Goal: Check status

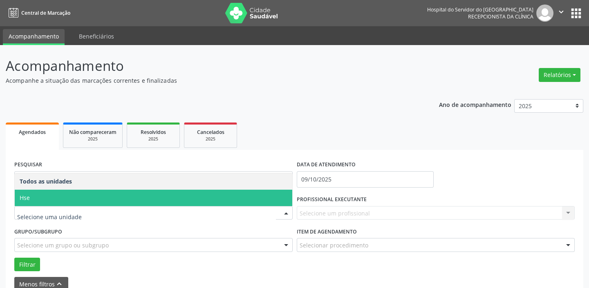
click at [103, 191] on span "Hse" at bounding box center [154, 197] width 278 height 16
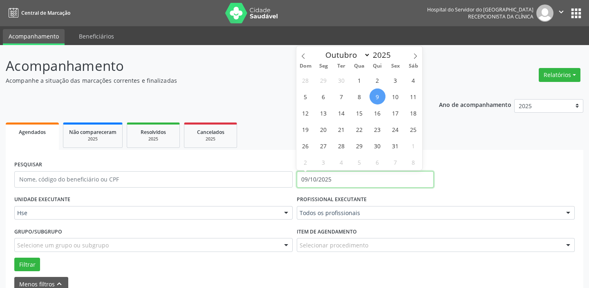
click at [341, 175] on input "09/10/2025" at bounding box center [365, 179] width 137 height 16
click at [380, 94] on span "9" at bounding box center [378, 96] width 16 height 16
type input "09/10/2025"
click at [380, 94] on span "9" at bounding box center [378, 96] width 16 height 16
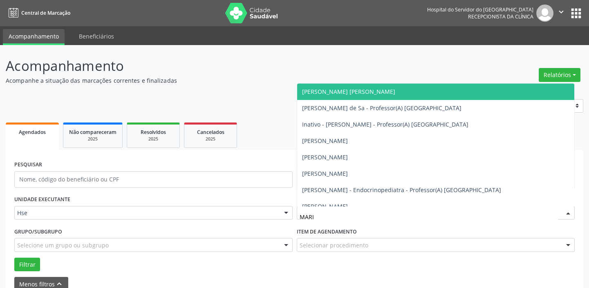
type input "[PERSON_NAME]"
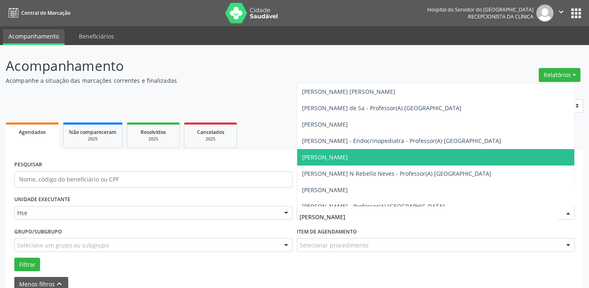
click at [380, 157] on span "[PERSON_NAME]" at bounding box center [436, 157] width 278 height 16
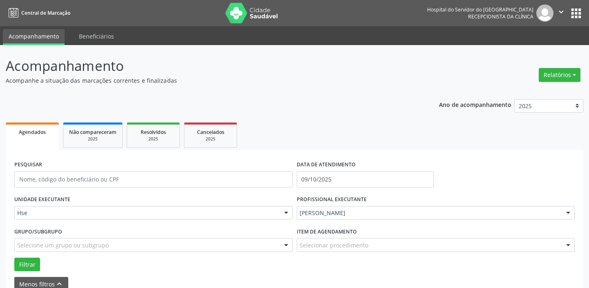
click at [376, 244] on div "Selecionar procedimento" at bounding box center [436, 245] width 279 height 14
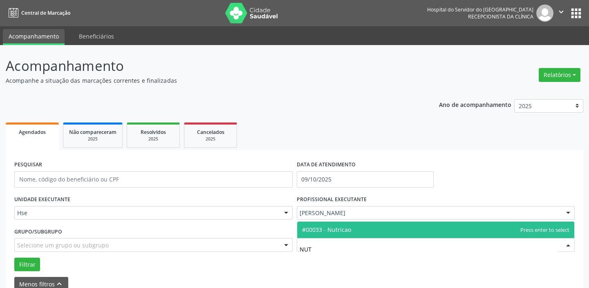
type input "NUTR"
click at [377, 227] on span "#00033 - Nutricao" at bounding box center [436, 229] width 278 height 16
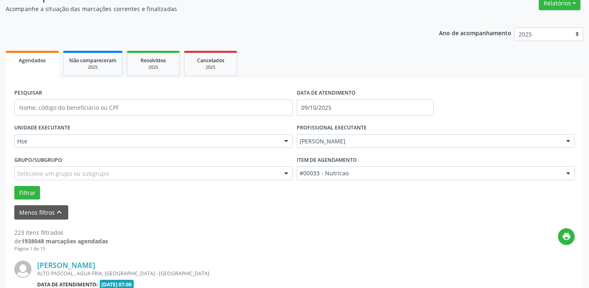
scroll to position [74, 0]
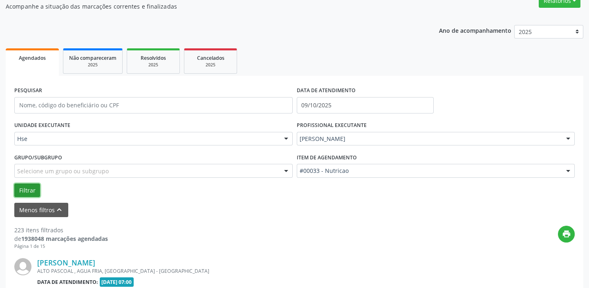
click at [25, 192] on button "Filtrar" at bounding box center [27, 190] width 26 height 14
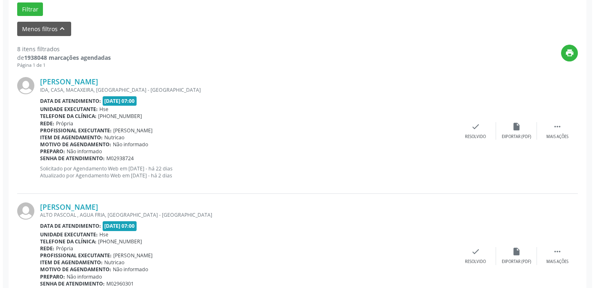
scroll to position [260, 0]
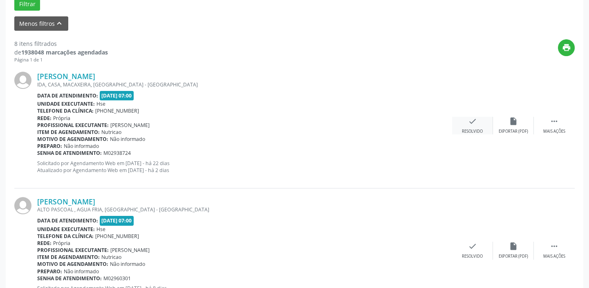
click at [473, 123] on icon "check" at bounding box center [472, 121] width 9 height 9
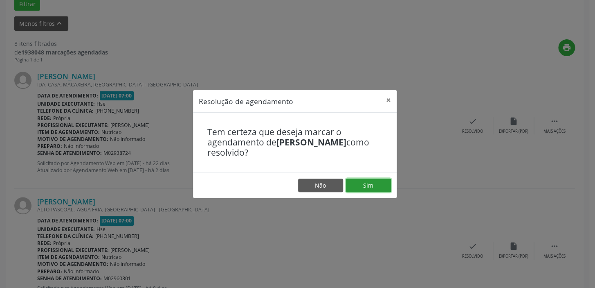
click at [362, 187] on button "Sim" at bounding box center [368, 185] width 45 height 14
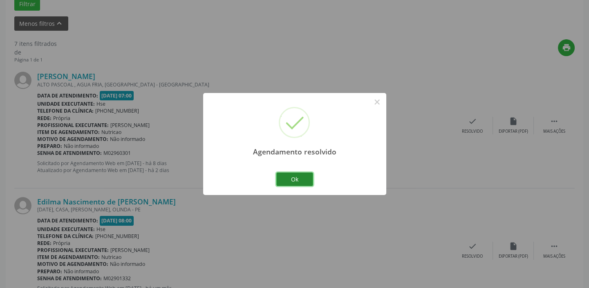
click at [290, 179] on button "Ok" at bounding box center [295, 179] width 37 height 14
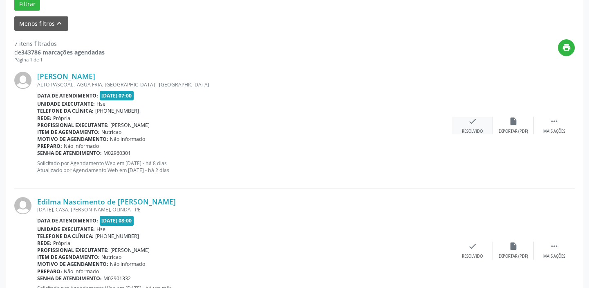
click at [475, 119] on icon "check" at bounding box center [472, 121] width 9 height 9
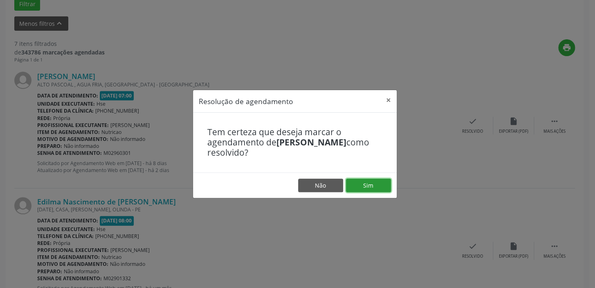
click at [364, 183] on button "Sim" at bounding box center [368, 185] width 45 height 14
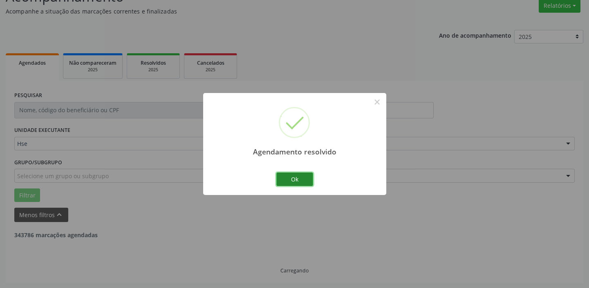
click at [305, 178] on button "Ok" at bounding box center [295, 179] width 37 height 14
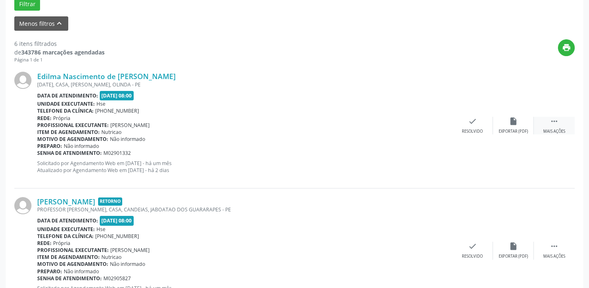
click at [548, 123] on div " Mais ações" at bounding box center [554, 126] width 41 height 18
click at [510, 121] on icon "alarm_off" at bounding box center [513, 121] width 9 height 9
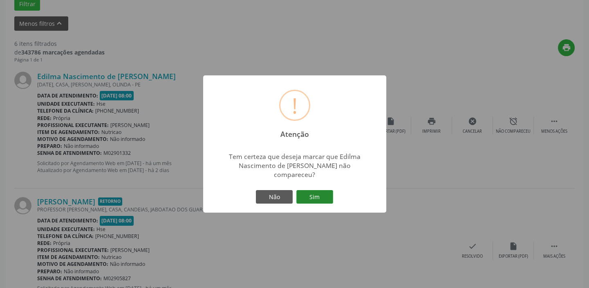
click at [309, 190] on button "Sim" at bounding box center [315, 197] width 37 height 14
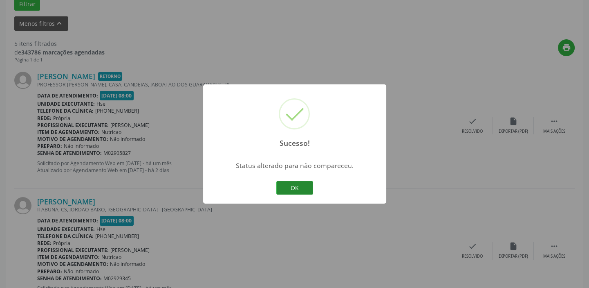
click at [295, 185] on button "OK" at bounding box center [295, 188] width 37 height 14
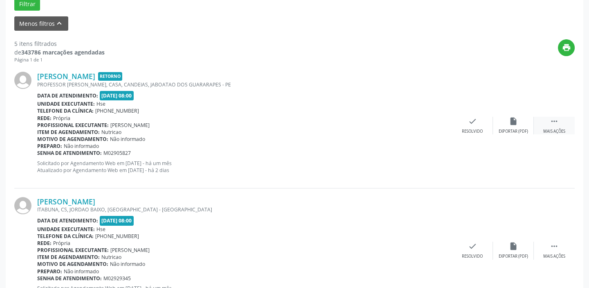
click at [559, 126] on div " Mais ações" at bounding box center [554, 126] width 41 height 18
click at [516, 125] on icon "alarm_off" at bounding box center [513, 121] width 9 height 9
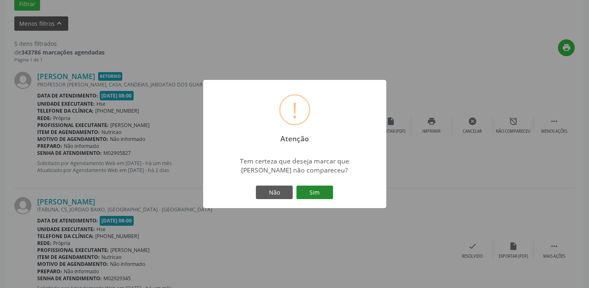
click at [317, 193] on button "Sim" at bounding box center [315, 192] width 37 height 14
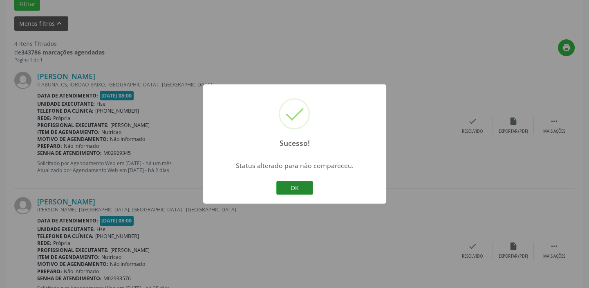
click at [289, 188] on button "OK" at bounding box center [295, 188] width 37 height 14
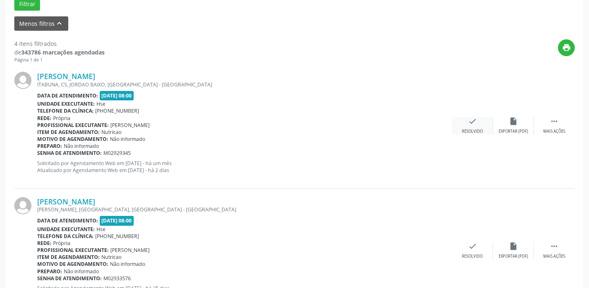
click at [477, 124] on icon "check" at bounding box center [472, 121] width 9 height 9
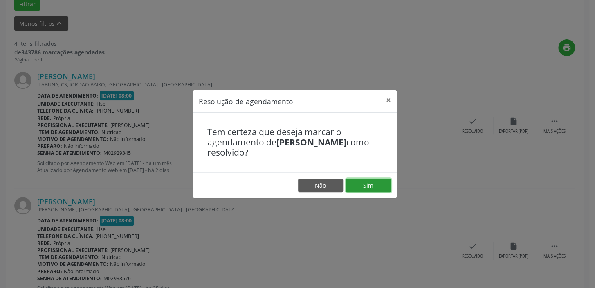
click at [370, 184] on button "Sim" at bounding box center [368, 185] width 45 height 14
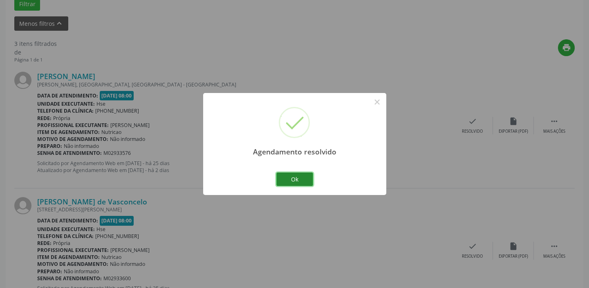
click at [301, 178] on button "Ok" at bounding box center [295, 179] width 37 height 14
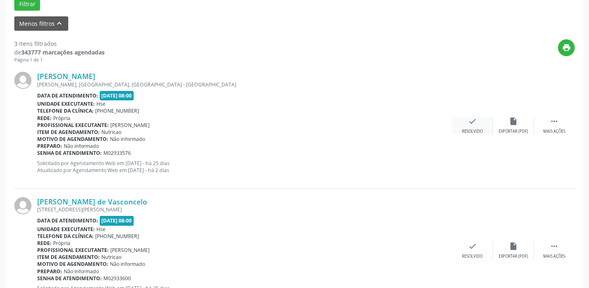
click at [466, 118] on div "check Resolvido" at bounding box center [472, 126] width 41 height 18
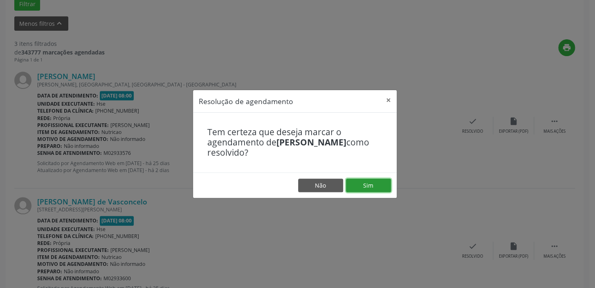
click at [360, 182] on button "Sim" at bounding box center [368, 185] width 45 height 14
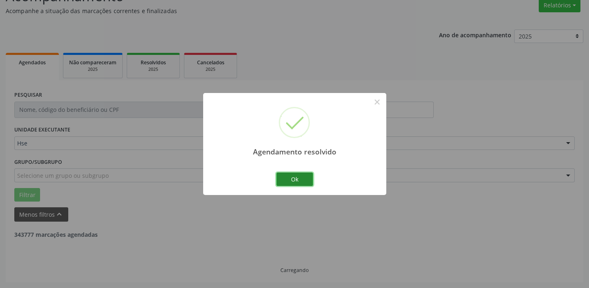
click at [304, 178] on button "Ok" at bounding box center [295, 179] width 37 height 14
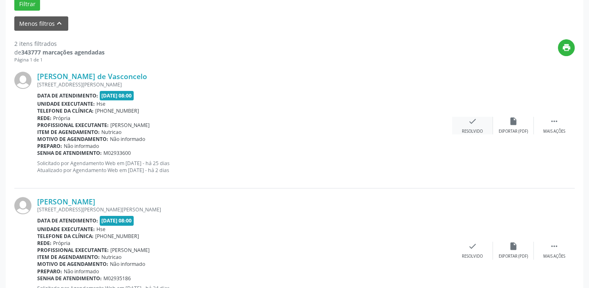
click at [472, 119] on icon "check" at bounding box center [472, 121] width 9 height 9
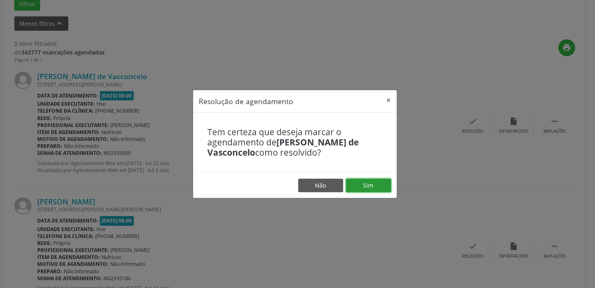
click at [374, 184] on button "Sim" at bounding box center [368, 185] width 45 height 14
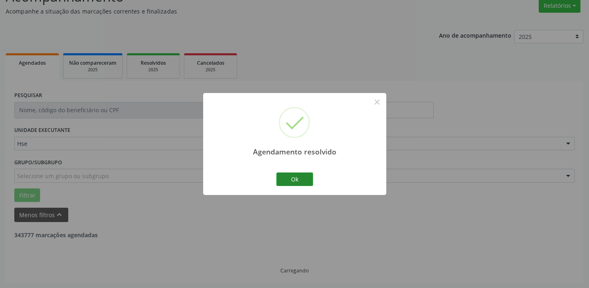
scroll to position [174, 0]
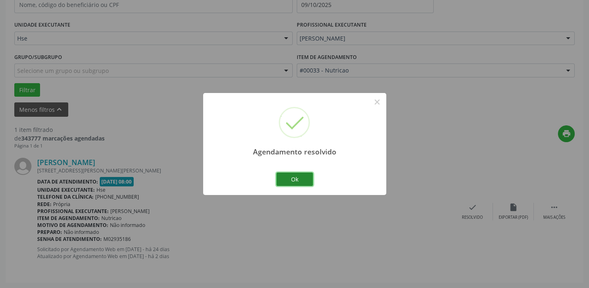
click at [298, 180] on button "Ok" at bounding box center [295, 179] width 37 height 14
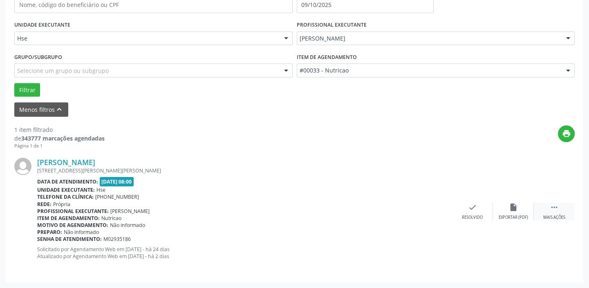
click at [560, 213] on div " Mais ações" at bounding box center [554, 211] width 41 height 18
click at [515, 209] on icon "alarm_off" at bounding box center [513, 206] width 9 height 9
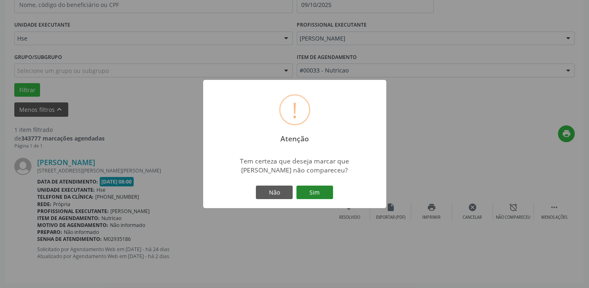
click at [327, 193] on button "Sim" at bounding box center [315, 192] width 37 height 14
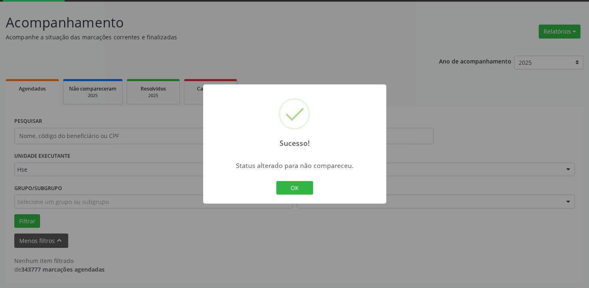
scroll to position [43, 0]
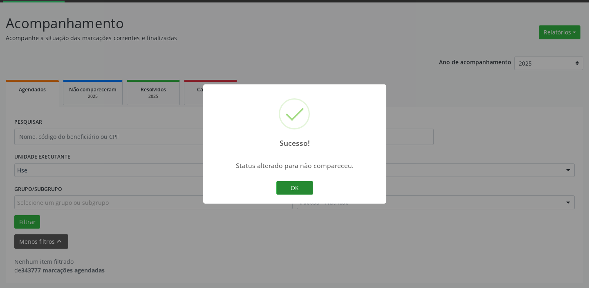
click at [306, 189] on button "OK" at bounding box center [295, 188] width 37 height 14
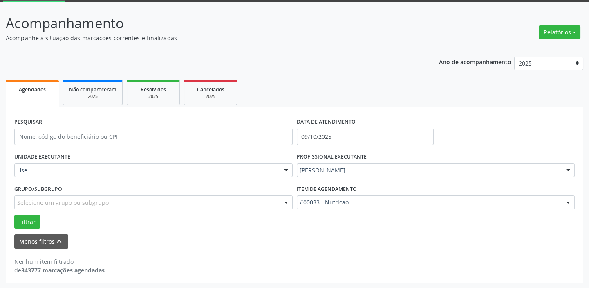
click at [586, 265] on div "Acompanhamento Acompanhe a situação das marcações correntes e finalizadas Relat…" at bounding box center [294, 145] width 589 height 286
drag, startPoint x: 0, startPoint y: 137, endPoint x: 0, endPoint y: 254, distance: 116.6
drag, startPoint x: 0, startPoint y: 254, endPoint x: 267, endPoint y: 43, distance: 340.1
click at [323, 32] on p "Acompanhamento" at bounding box center [208, 23] width 405 height 20
drag, startPoint x: 321, startPoint y: 170, endPoint x: 345, endPoint y: 171, distance: 23.8
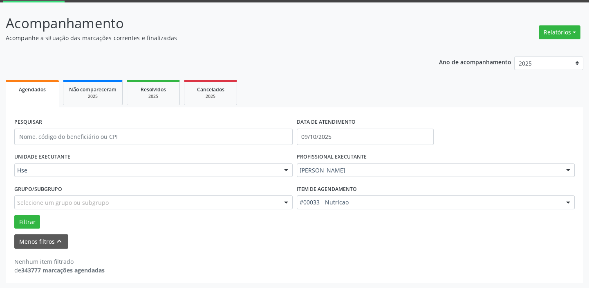
click at [300, 172] on input "text" at bounding box center [300, 174] width 0 height 16
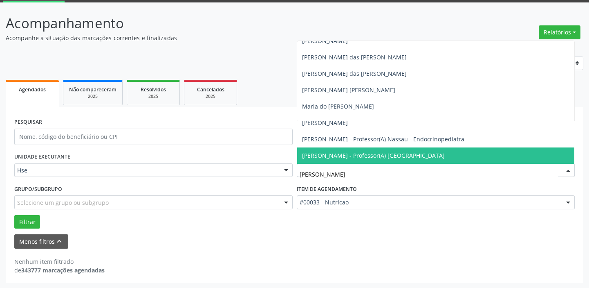
scroll to position [0, 0]
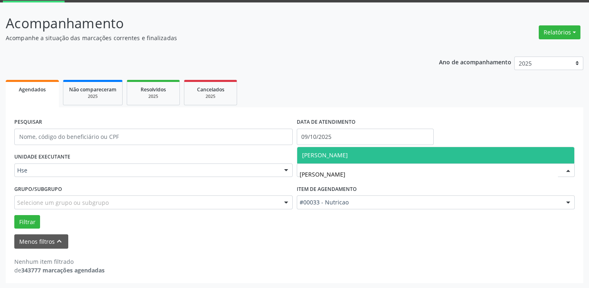
click at [342, 155] on span "[PERSON_NAME]" at bounding box center [325, 155] width 46 height 8
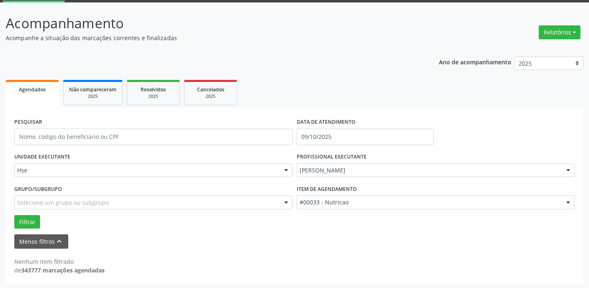
click at [342, 155] on span "[PERSON_NAME]" at bounding box center [436, 163] width 278 height 16
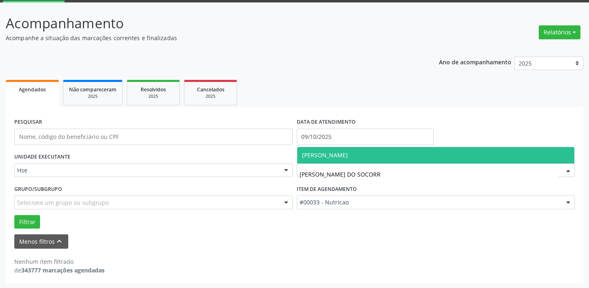
click at [348, 154] on span "[PERSON_NAME]" at bounding box center [325, 155] width 46 height 8
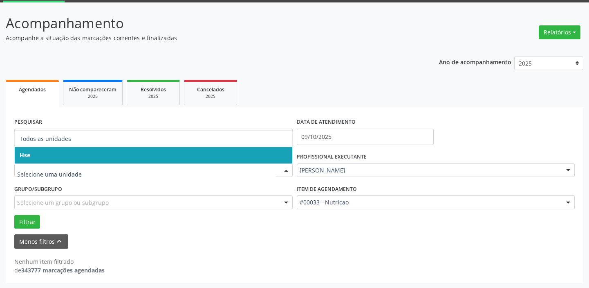
click at [29, 155] on span "Hse" at bounding box center [25, 155] width 11 height 8
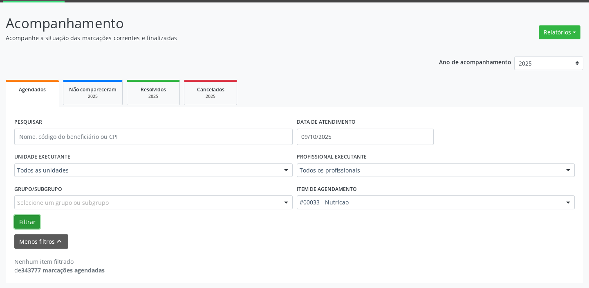
click at [25, 221] on button "Filtrar" at bounding box center [27, 222] width 26 height 14
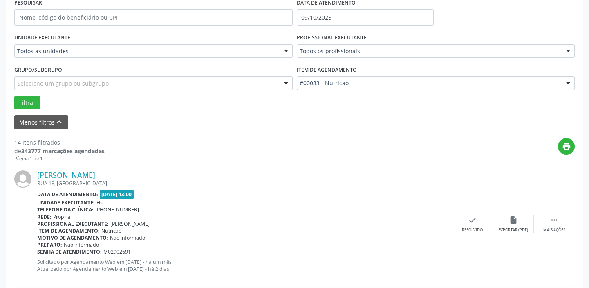
scroll to position [117, 0]
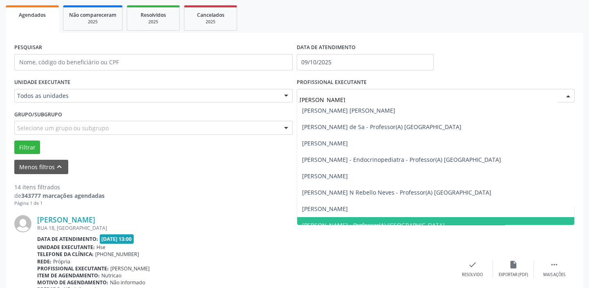
type input "[PERSON_NAME]"
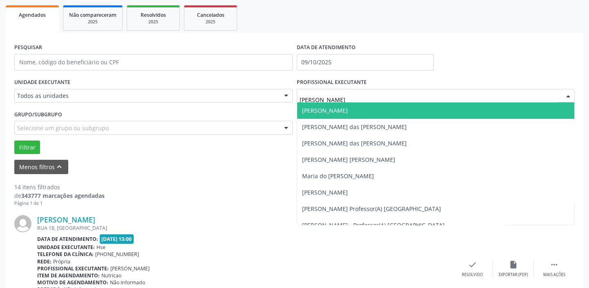
scroll to position [223, 0]
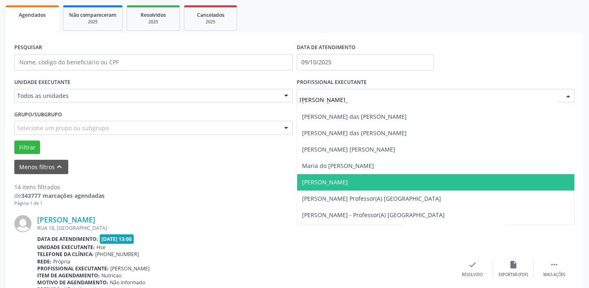
click at [335, 183] on span "[PERSON_NAME]" at bounding box center [325, 182] width 46 height 8
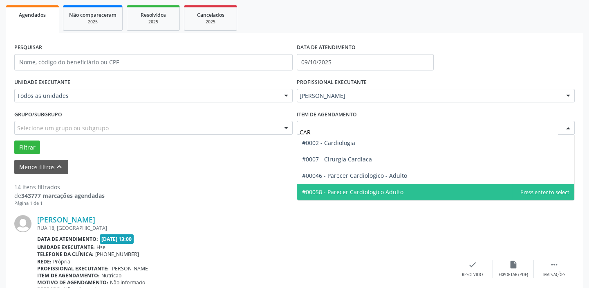
scroll to position [0, 0]
type input "CARDIO"
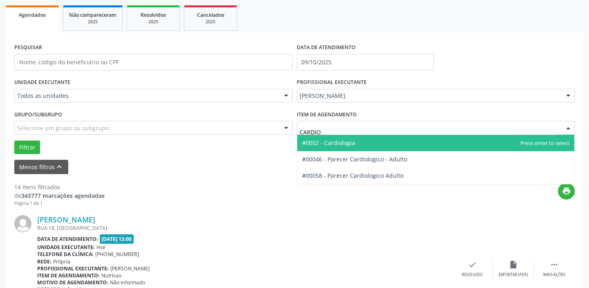
click at [344, 143] on span "#0002 - Cardiologia" at bounding box center [328, 143] width 53 height 8
